Goal: Check status: Check status

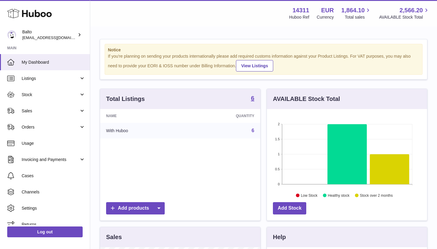
scroll to position [94, 160]
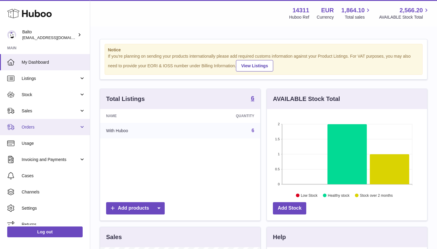
click at [44, 121] on link "Orders" at bounding box center [45, 127] width 90 height 16
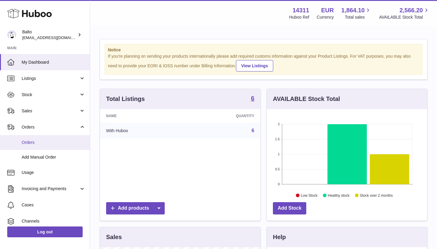
click at [46, 138] on link "Orders" at bounding box center [45, 142] width 90 height 15
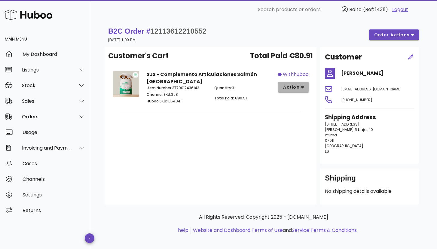
click at [290, 88] on span "action" at bounding box center [291, 87] width 17 height 6
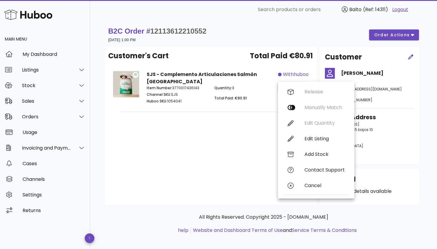
click at [223, 149] on div "Customer's Cart Total Paid €80.91 SJS - Complemento Articulaciones Salmón Españ…" at bounding box center [211, 126] width 212 height 158
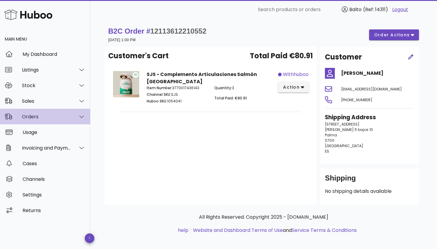
click at [43, 114] on div "Orders" at bounding box center [46, 117] width 49 height 6
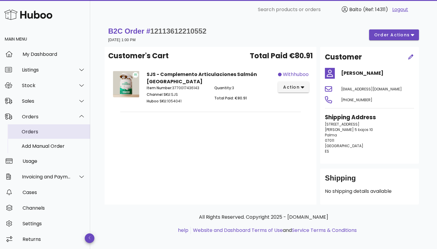
click at [39, 128] on div "Orders" at bounding box center [54, 131] width 64 height 13
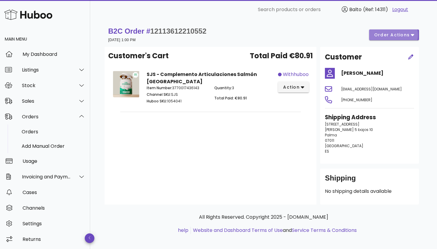
click at [389, 35] on span "order actions" at bounding box center [392, 35] width 36 height 6
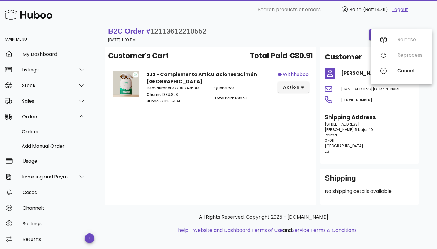
click at [338, 33] on div "B2C Order # 12113612210552 07 October 2025 at 1:00 PM order actions" at bounding box center [263, 34] width 311 height 17
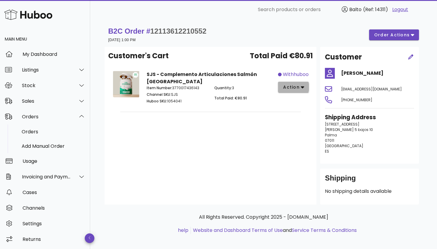
click at [298, 90] on button "action" at bounding box center [293, 87] width 31 height 11
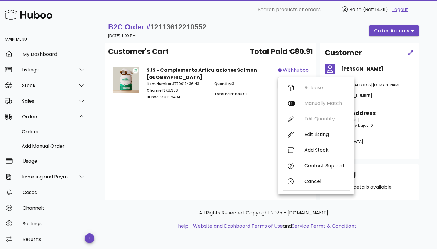
scroll to position [4, 0]
click at [237, 135] on div "Customer's Cart Total Paid €80.91 SJS - Complemento Articulaciones Salmón Españ…" at bounding box center [211, 122] width 212 height 158
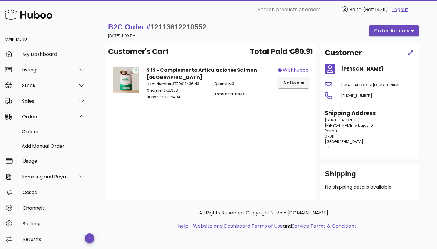
click at [189, 23] on h1 "B2C Order # 12113612210552" at bounding box center [157, 27] width 98 height 10
copy span "12113612210552"
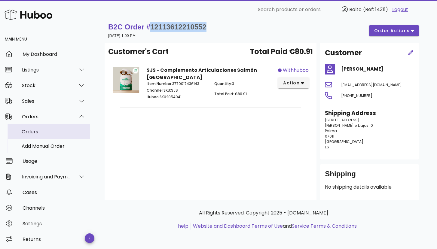
click at [38, 130] on div "Orders" at bounding box center [54, 132] width 64 height 6
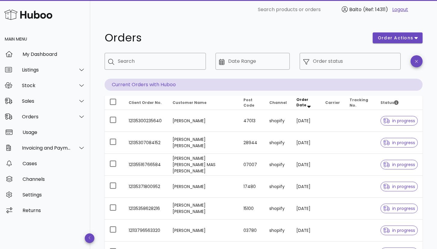
click at [300, 103] on th "Order Date" at bounding box center [306, 103] width 29 height 14
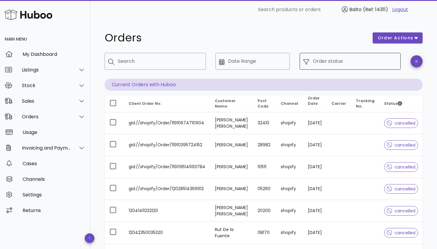
click at [382, 65] on input "Order status" at bounding box center [355, 62] width 84 height 10
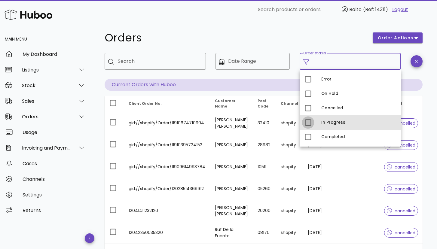
click at [310, 124] on div at bounding box center [308, 123] width 10 height 10
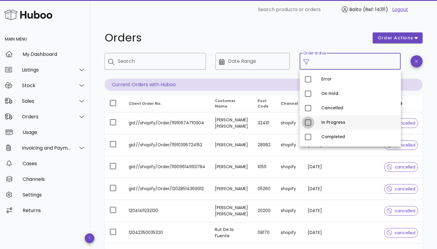
type input "**********"
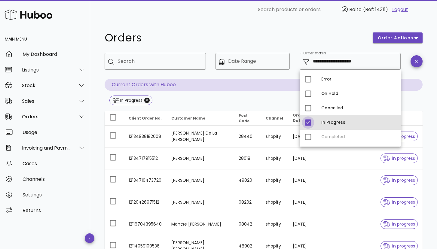
click at [310, 124] on div at bounding box center [308, 123] width 10 height 10
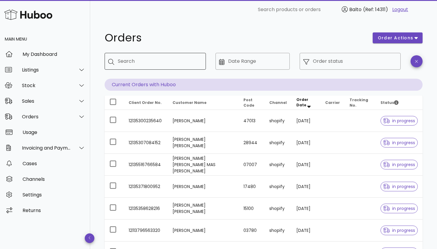
click at [166, 66] on input "Search" at bounding box center [159, 62] width 83 height 10
paste input "**********"
type input "**********"
click at [161, 62] on input "Search" at bounding box center [159, 62] width 83 height 10
paste input "**********"
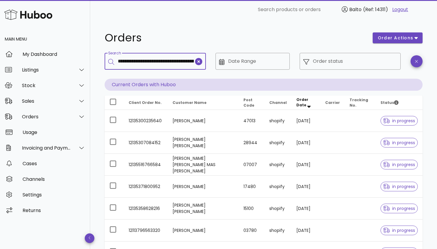
type input "**********"
